Goal: Task Accomplishment & Management: Complete application form

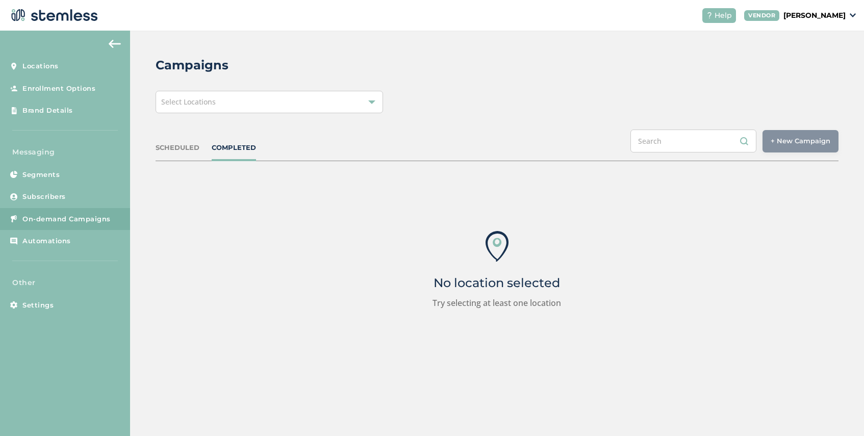
click at [250, 103] on div "Select Locations" at bounding box center [269, 102] width 227 height 22
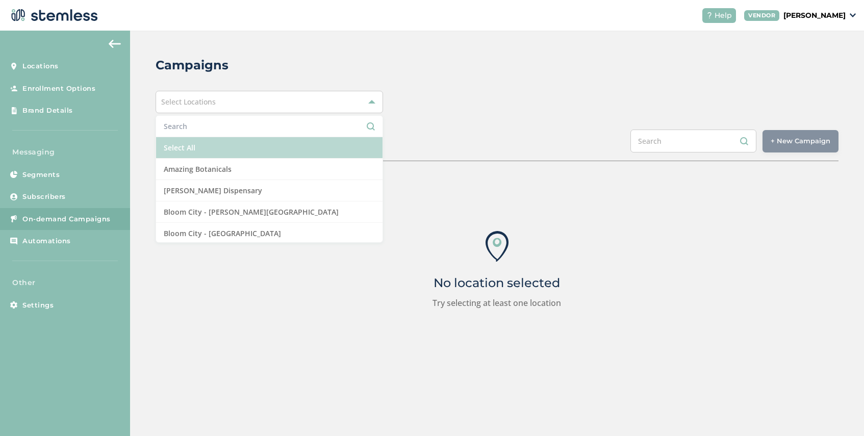
click at [219, 146] on li "Select All" at bounding box center [269, 147] width 226 height 21
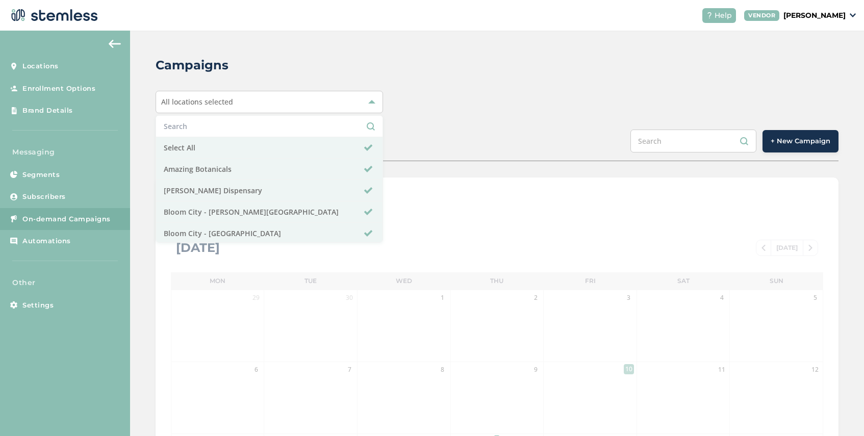
click at [411, 134] on div "SCHEDULED COMPLETED + New Campaign" at bounding box center [497, 146] width 683 height 32
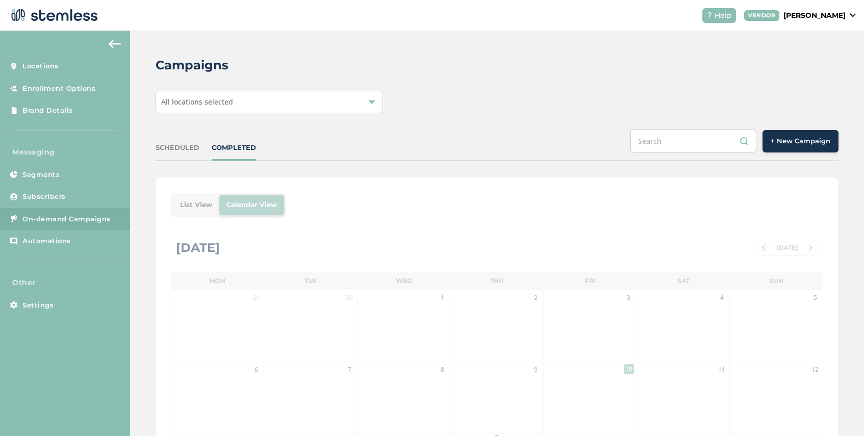
click at [232, 103] on div "All locations selected" at bounding box center [269, 102] width 227 height 22
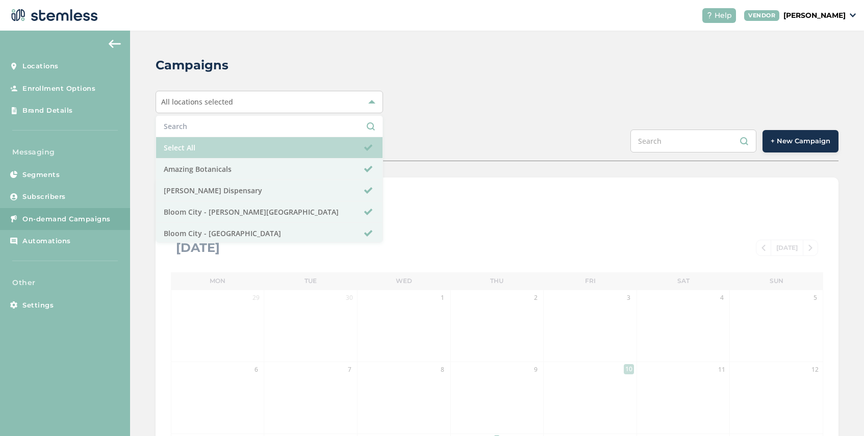
click at [219, 147] on li "Select All" at bounding box center [269, 147] width 226 height 21
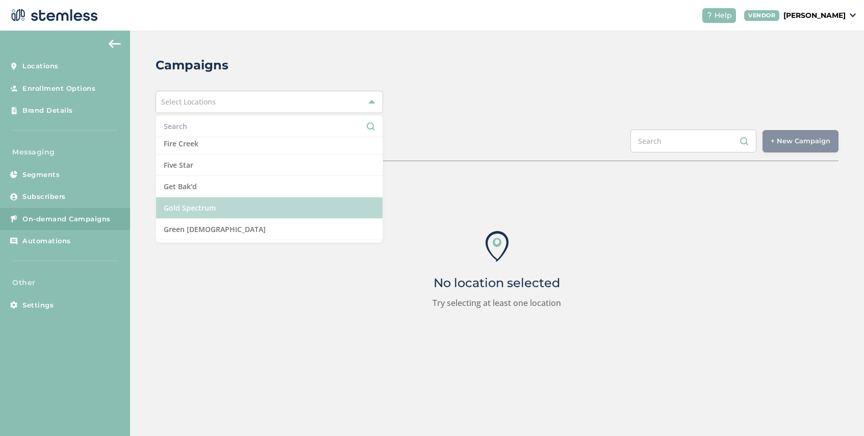
scroll to position [396, 0]
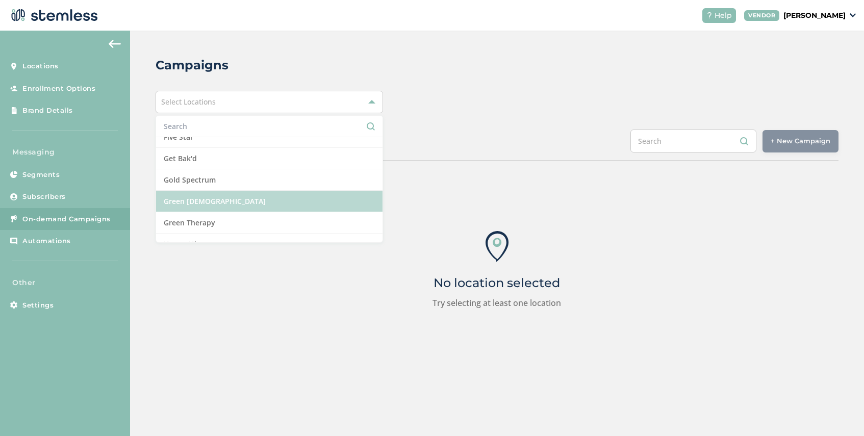
click at [218, 191] on li "Green [DEMOGRAPHIC_DATA]" at bounding box center [269, 201] width 226 height 21
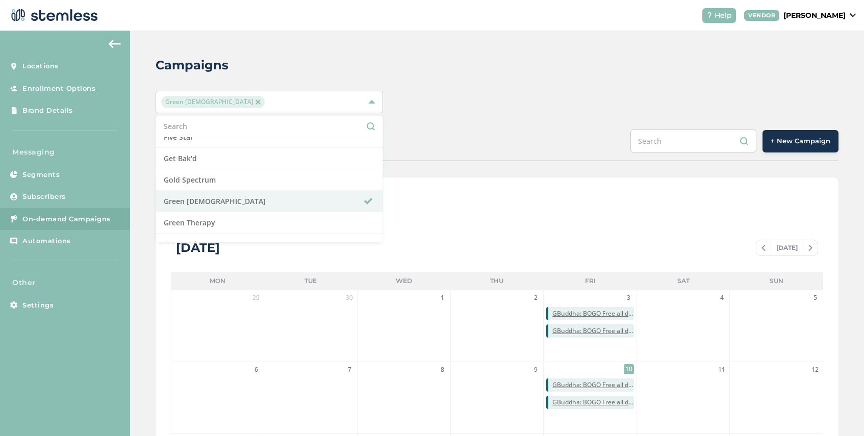
click at [405, 153] on div "SCHEDULED COMPLETED + New Campaign" at bounding box center [497, 146] width 683 height 32
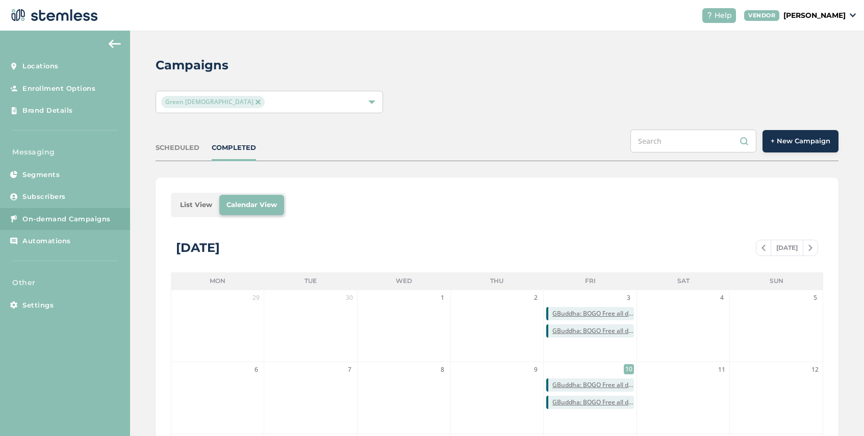
click at [195, 202] on li "List View" at bounding box center [196, 205] width 46 height 20
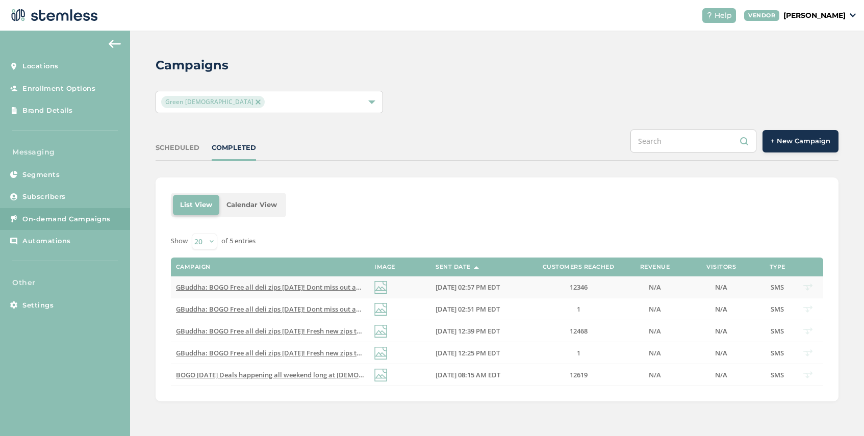
click at [297, 290] on span "GBuddha: BOGO Free all deli zips [DATE]! Dont miss out again on fresh new zips!…" at bounding box center [383, 287] width 414 height 9
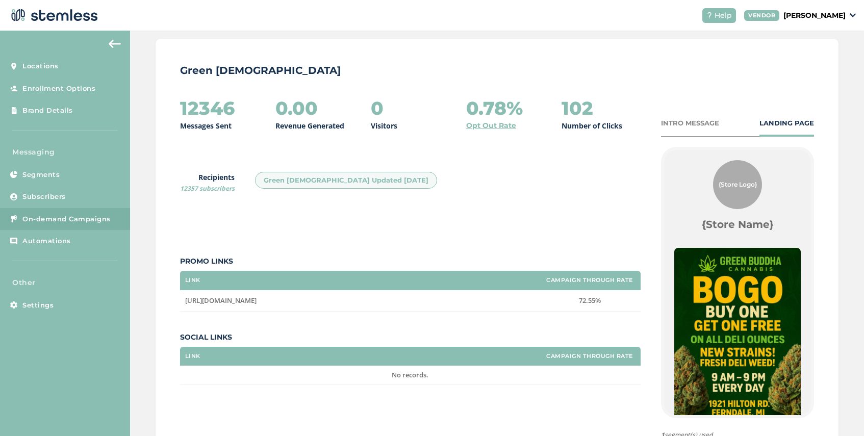
scroll to position [30, 0]
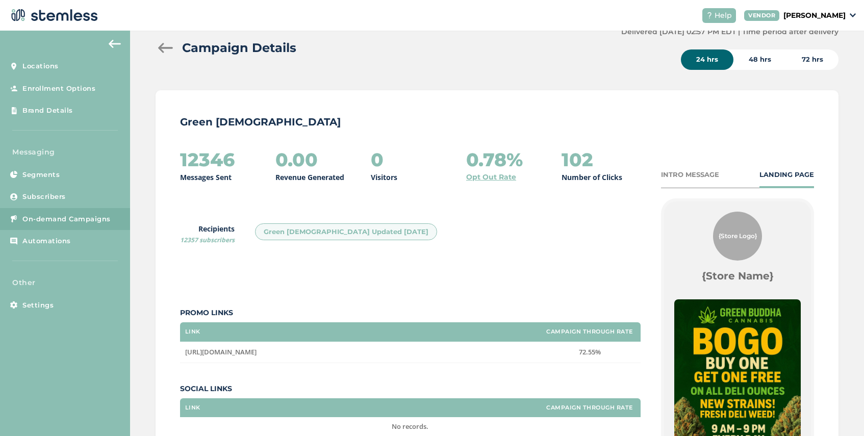
click at [687, 173] on div "INTRO MESSAGE" at bounding box center [690, 175] width 58 height 10
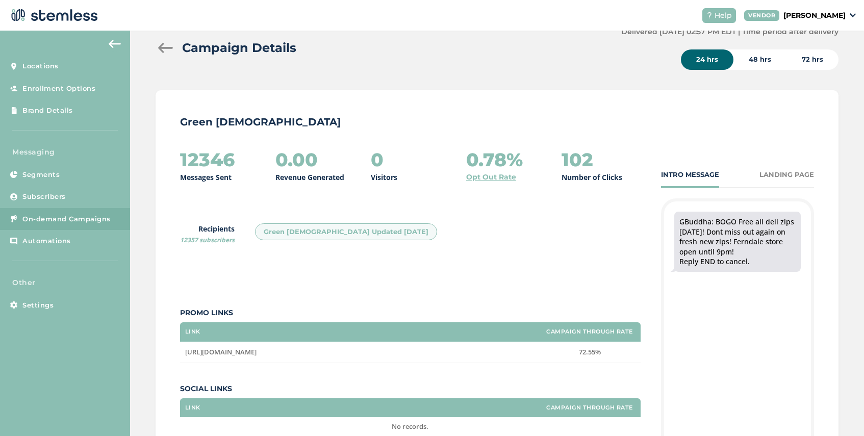
click at [168, 51] on div at bounding box center [166, 48] width 20 height 10
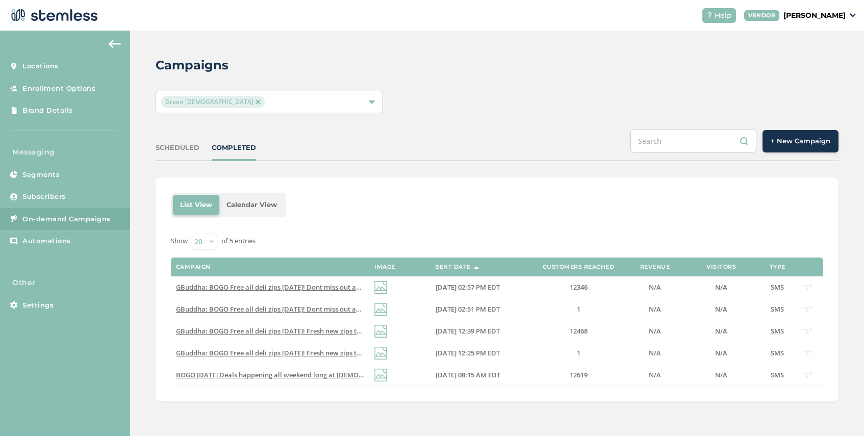
click at [256, 102] on img at bounding box center [258, 101] width 5 height 5
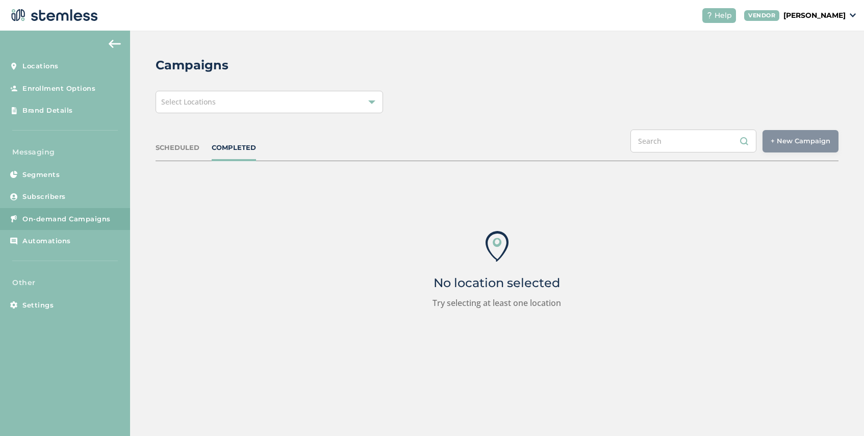
click at [229, 105] on div "Select Locations" at bounding box center [269, 102] width 227 height 22
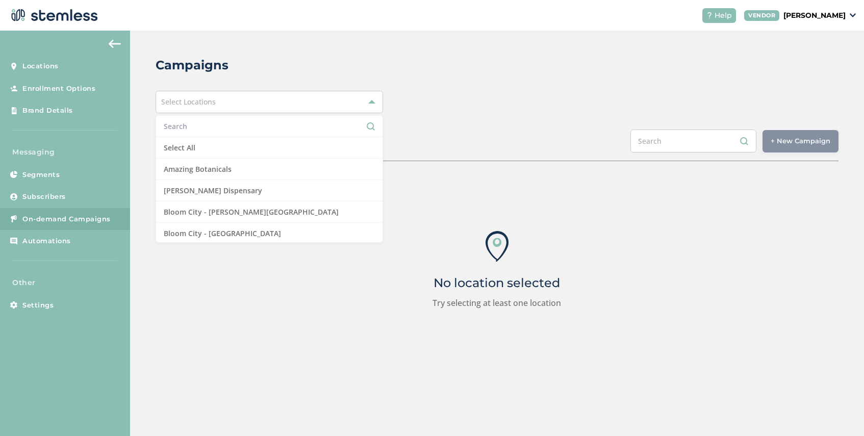
click at [227, 130] on input "text" at bounding box center [269, 126] width 211 height 11
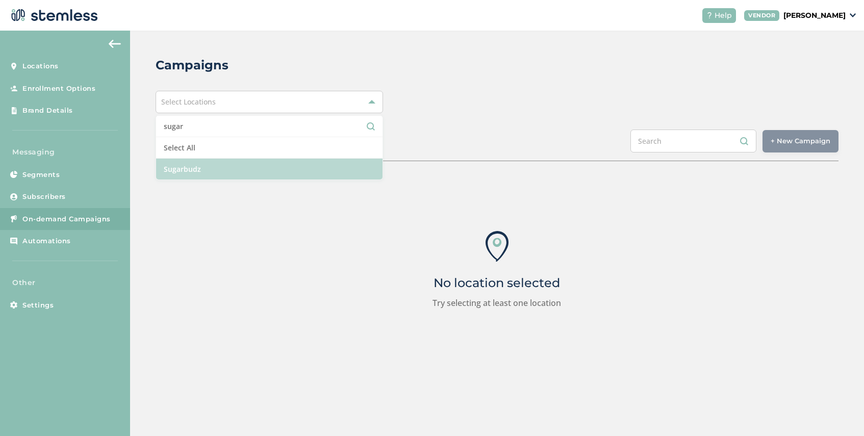
type input "sugar"
click at [217, 175] on li "Sugarbudz" at bounding box center [269, 169] width 226 height 21
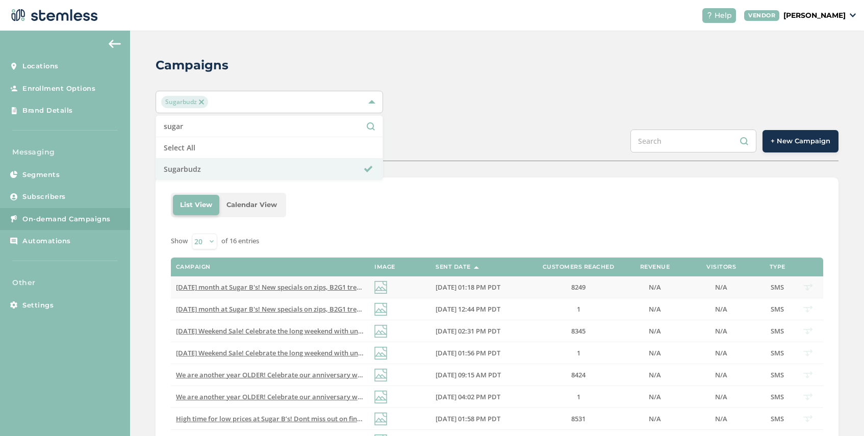
click at [328, 289] on span "[DATE] month at Sugar B's! New specials on zips, B2G1 treats, and more! [DATE]-…" at bounding box center [375, 287] width 398 height 9
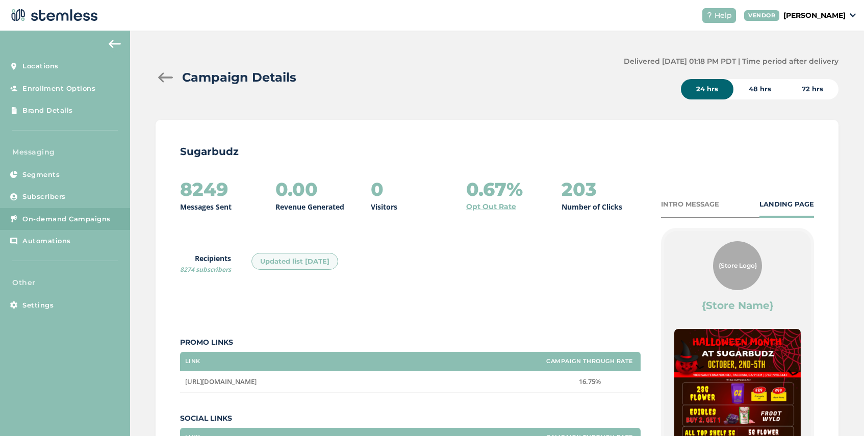
click at [688, 206] on div "INTRO MESSAGE" at bounding box center [690, 204] width 58 height 10
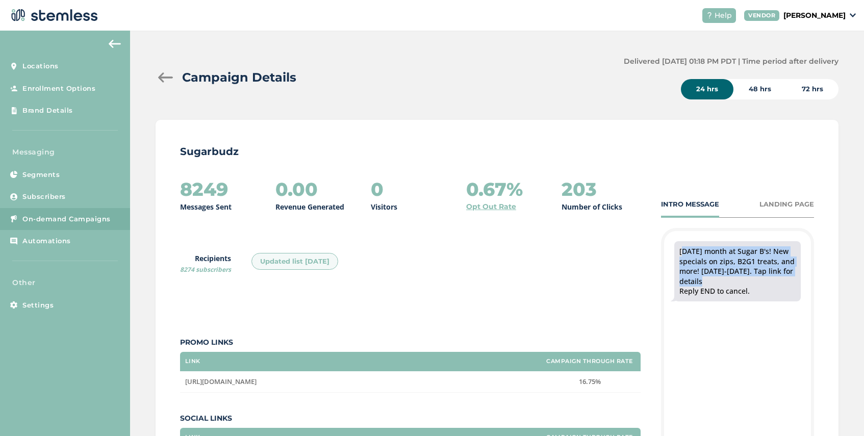
drag, startPoint x: 706, startPoint y: 280, endPoint x: 677, endPoint y: 251, distance: 40.8
click at [677, 251] on div "[DATE] month at Sugar B's! New specials on zips, B2G1 treats, and more! [DATE]-…" at bounding box center [737, 271] width 126 height 60
copy div "[DATE] month at Sugar B's! New specials on zips, B2G1 treats, and more! [DATE]-…"
click at [153, 71] on div "Campaign Details Delivered [DATE] 01:18 PM PDT | Time period after delivery 24 …" at bounding box center [497, 315] width 734 height 569
click at [158, 75] on div at bounding box center [166, 77] width 20 height 10
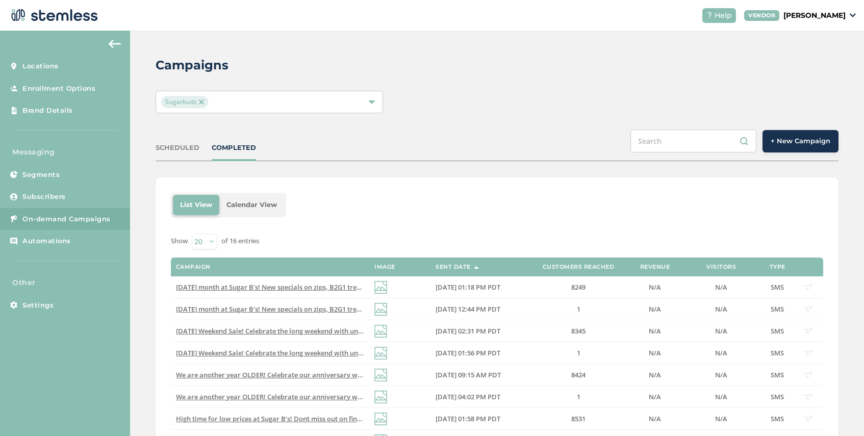
click at [791, 146] on button "+ New Campaign" at bounding box center [801, 141] width 76 height 22
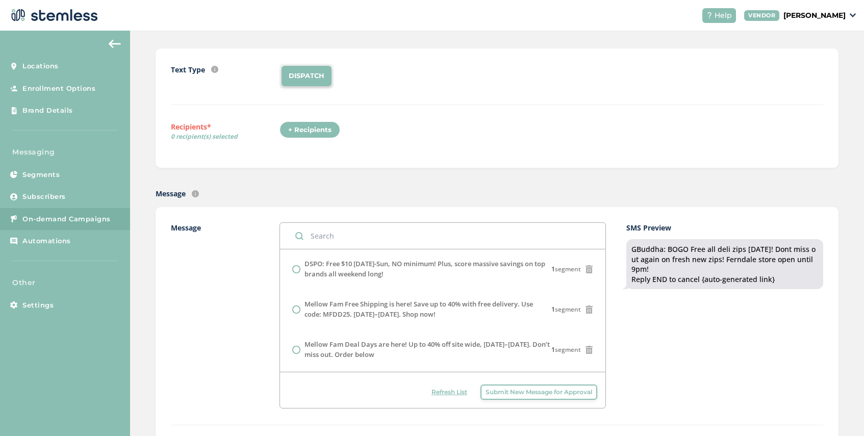
scroll to position [92, 0]
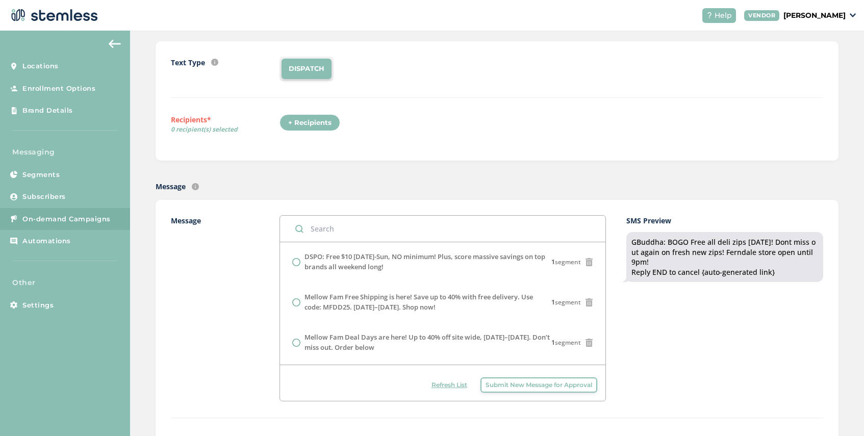
click at [555, 390] on button "Submit New Message for Approval" at bounding box center [538, 384] width 117 height 15
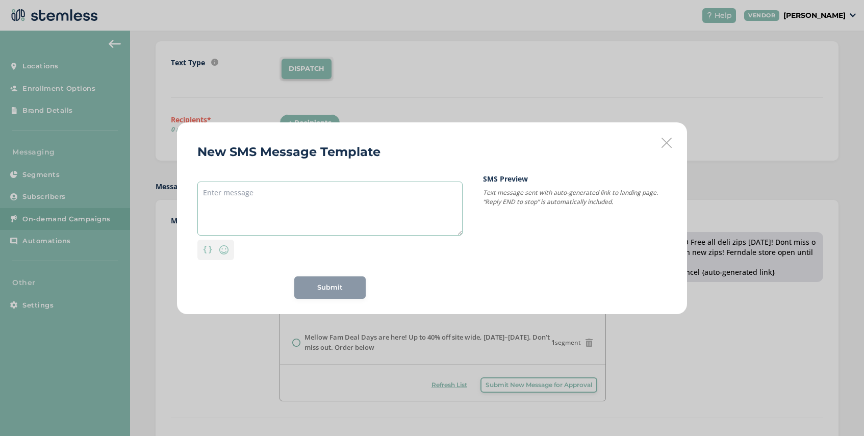
click at [324, 183] on textarea at bounding box center [329, 209] width 265 height 54
paste textarea "[DATE] month at Sugar B's! New specials on zips, B2G1 treats, and more! [DATE]-…"
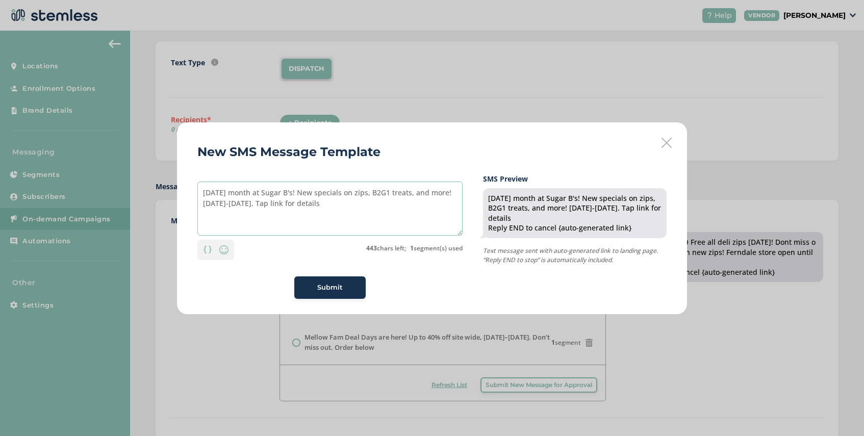
click at [263, 194] on textarea "[DATE] month at Sugar B's! New specials on zips, B2G1 treats, and more! [DATE]-…" at bounding box center [329, 209] width 265 height 54
drag, startPoint x: 346, startPoint y: 192, endPoint x: 303, endPoint y: 192, distance: 42.8
click at [303, 192] on textarea "[DATE] month continues! at Sugar B's! New specials on zips, B2G1 treats, and mo…" at bounding box center [329, 209] width 265 height 54
drag, startPoint x: 404, startPoint y: 194, endPoint x: 335, endPoint y: 197, distance: 68.9
click at [335, 197] on textarea "[DATE] month continues! $89 Zips, New specials on zips, B2G1 treats, and more! …" at bounding box center [329, 209] width 265 height 54
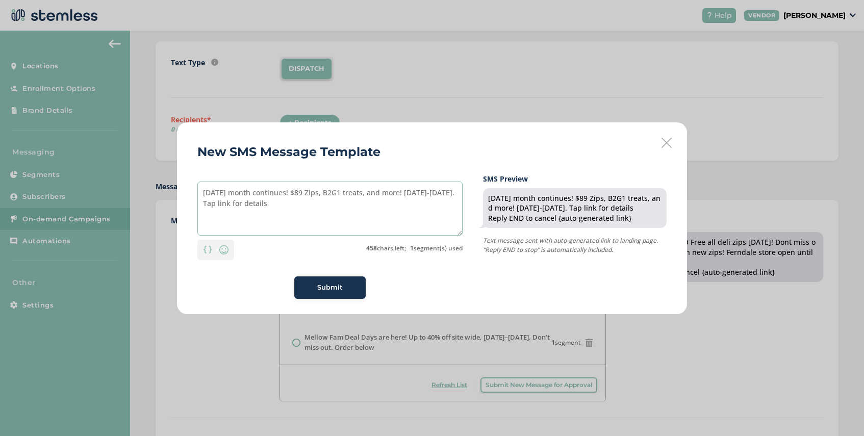
drag, startPoint x: 412, startPoint y: 193, endPoint x: 392, endPoint y: 195, distance: 20.0
click at [392, 195] on textarea "[DATE] month continues! $89 Zips, B2G1 treats, and more! [DATE]-[DATE]. Tap lin…" at bounding box center [329, 209] width 265 height 54
drag, startPoint x: 416, startPoint y: 194, endPoint x: 407, endPoint y: 196, distance: 9.5
click at [407, 196] on textarea "[DATE] month continues! $89 Zips, B2G1 treats, and [DATE]-[DATE]. Tap link for …" at bounding box center [329, 209] width 265 height 54
drag, startPoint x: 252, startPoint y: 204, endPoint x: 439, endPoint y: 197, distance: 186.3
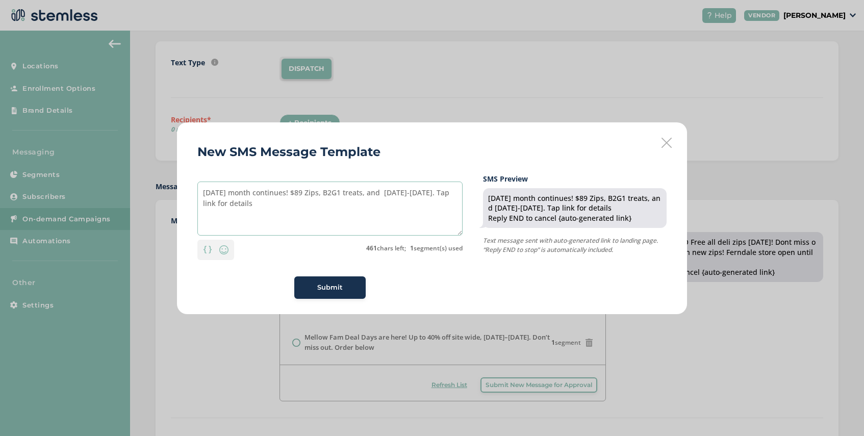
click at [439, 197] on textarea "[DATE] month continues! $89 Zips, B2G1 treats, and [DATE]-[DATE]. Tap link for …" at bounding box center [329, 209] width 265 height 54
click at [392, 193] on textarea "[DATE] month continues! $89 Zips, B2G1 treats, and [DATE]-[DATE]." at bounding box center [329, 209] width 265 height 54
click at [294, 203] on textarea "[DATE] month continues! $89 Zips, B2G1 treats, and more! Plus 10% off Happy Hou…" at bounding box center [329, 209] width 265 height 54
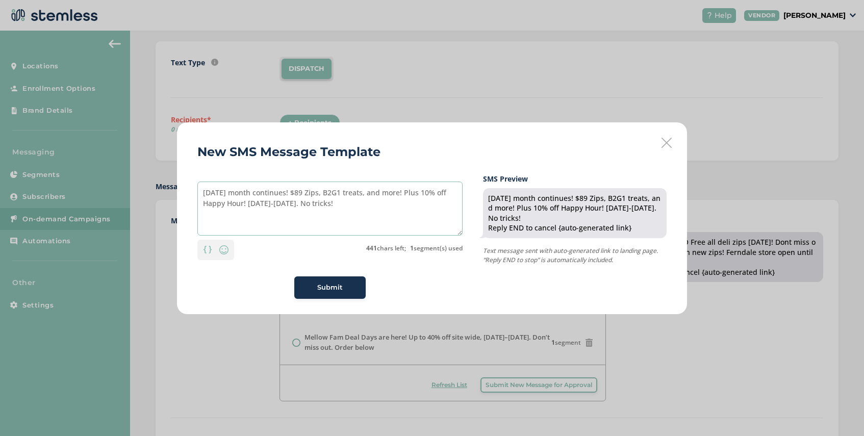
type textarea "[DATE] month continues! $89 Zips, B2G1 treats, and more! Plus 10% off Happy Hou…"
click at [328, 288] on span "Submit" at bounding box center [330, 288] width 26 height 10
